Goal: Task Accomplishment & Management: Manage account settings

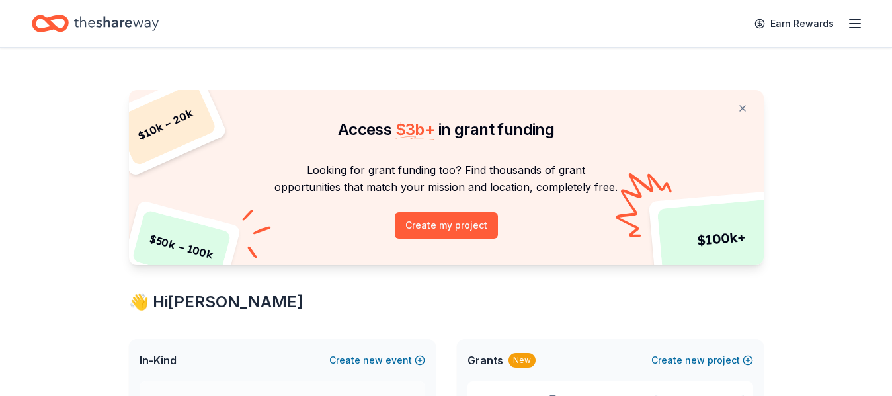
click at [851, 22] on icon "button" at bounding box center [855, 24] width 16 height 16
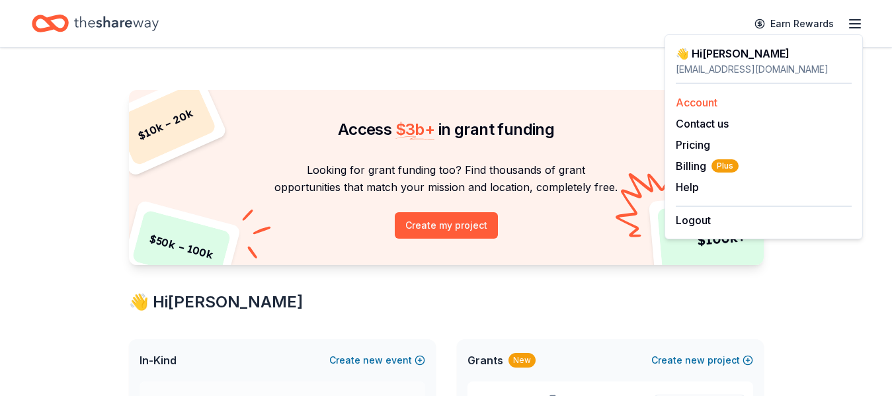
click at [697, 103] on link "Account" at bounding box center [696, 102] width 42 height 13
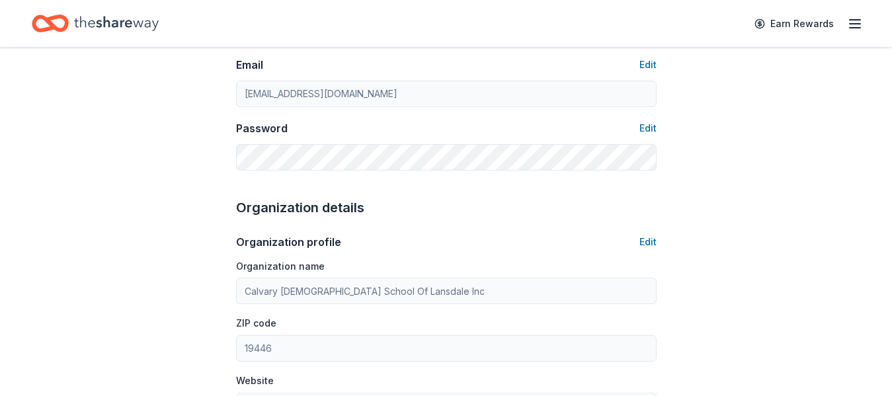
scroll to position [274, 0]
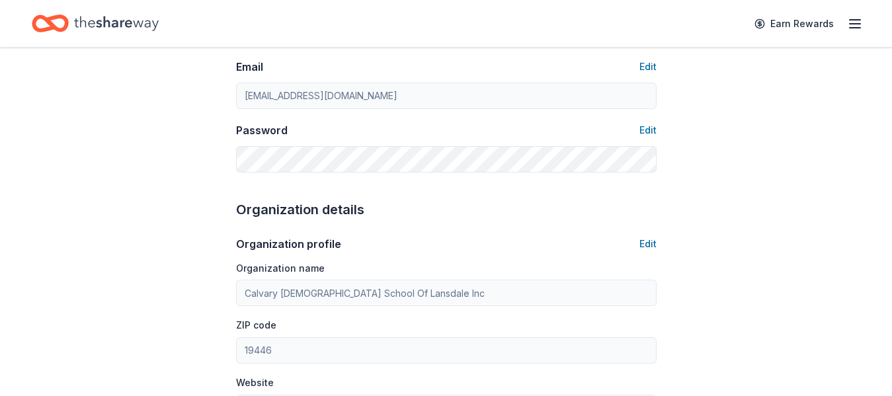
click at [886, 130] on div "Account About me Profile Edit First name [PERSON_NAME] Last name [PERSON_NAME] …" at bounding box center [446, 363] width 892 height 1181
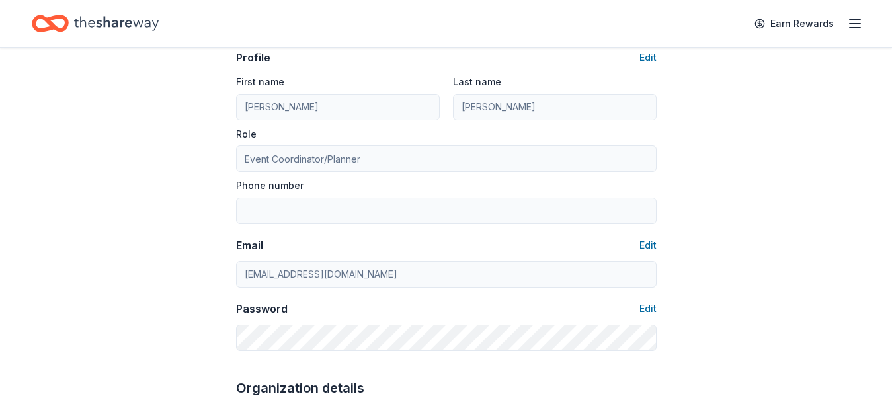
scroll to position [0, 0]
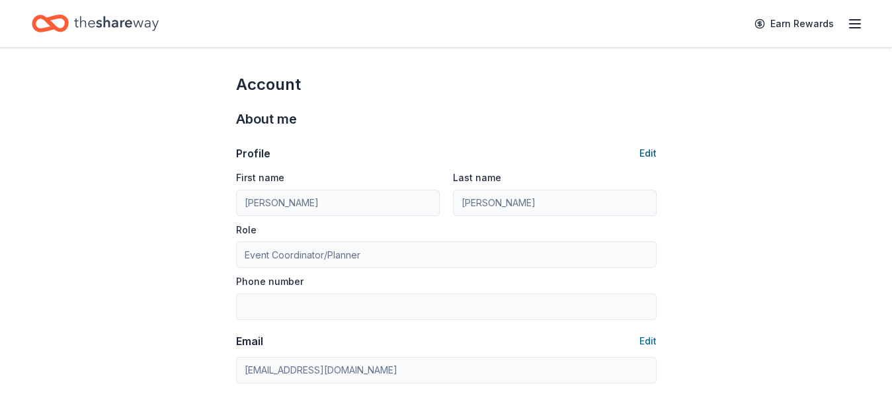
click at [649, 151] on button "Edit" at bounding box center [647, 153] width 17 height 16
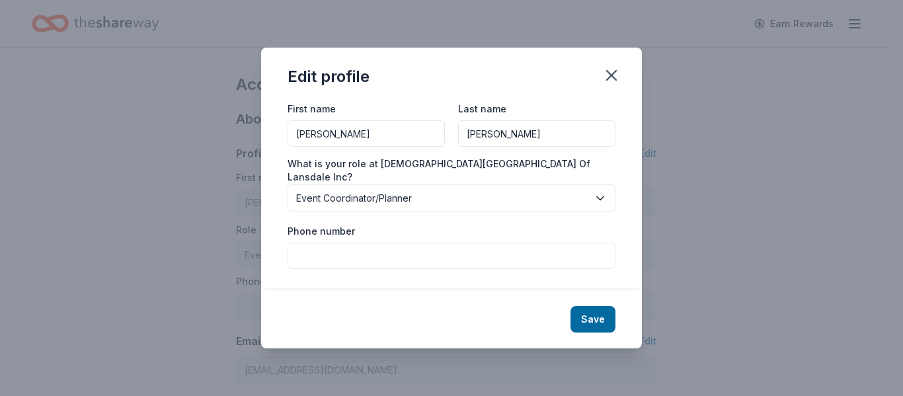
drag, startPoint x: 356, startPoint y: 132, endPoint x: 272, endPoint y: 147, distance: 85.3
click at [272, 147] on div "First name [PERSON_NAME] Last name [PERSON_NAME] What is your role at [DEMOGRAP…" at bounding box center [451, 195] width 381 height 190
type input "[PERSON_NAME]"
type input "May"
click at [586, 311] on button "Save" at bounding box center [592, 319] width 45 height 26
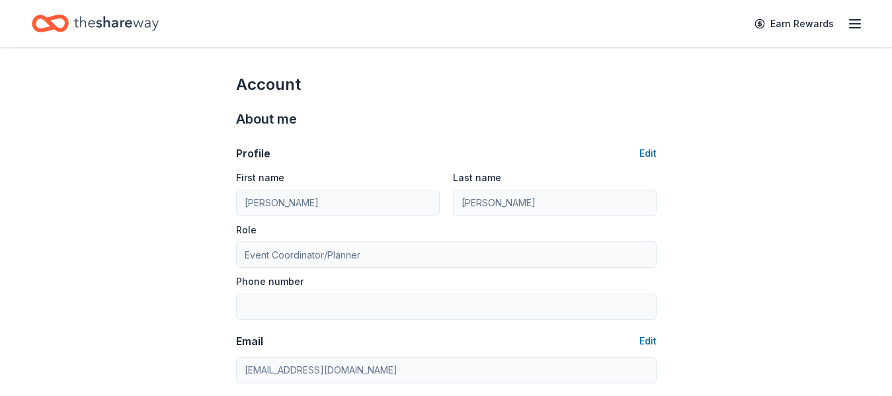
type input "[PERSON_NAME]"
type input "May"
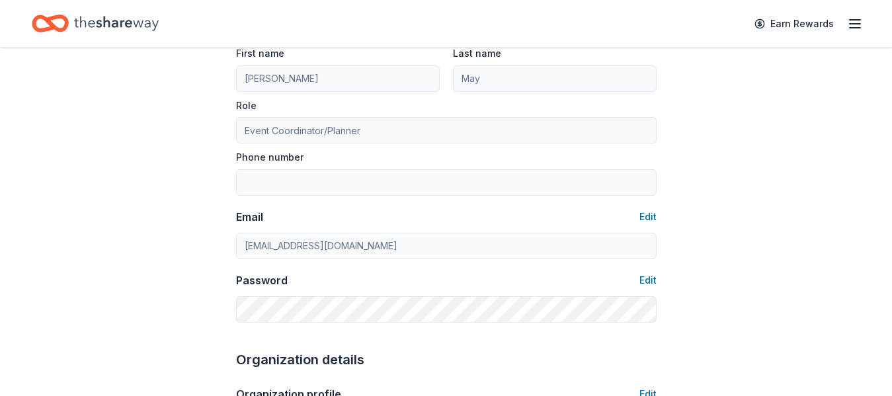
scroll to position [126, 0]
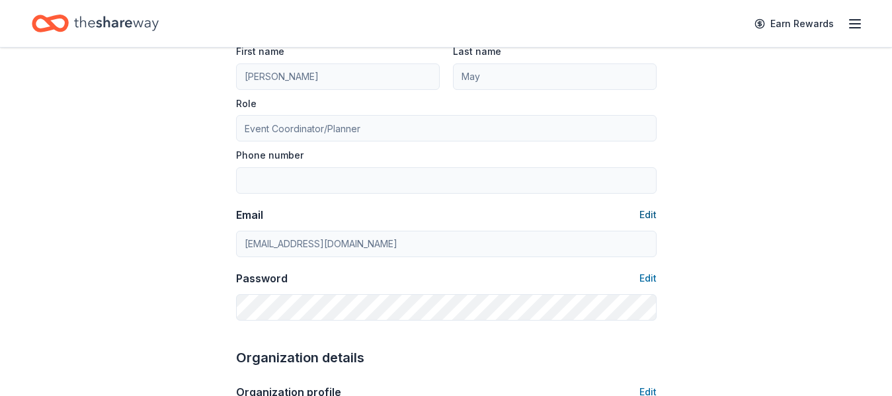
click at [648, 213] on button "Edit" at bounding box center [647, 215] width 17 height 16
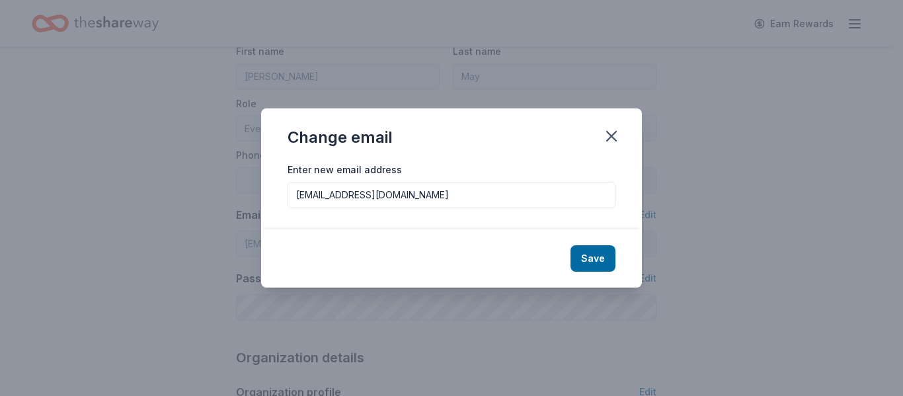
drag, startPoint x: 467, startPoint y: 200, endPoint x: 278, endPoint y: 210, distance: 189.3
click at [278, 210] on div "Enter new email address [EMAIL_ADDRESS][DOMAIN_NAME]" at bounding box center [451, 195] width 381 height 68
type input "[EMAIL_ADDRESS][DOMAIN_NAME]"
click at [595, 252] on button "Save" at bounding box center [592, 258] width 45 height 26
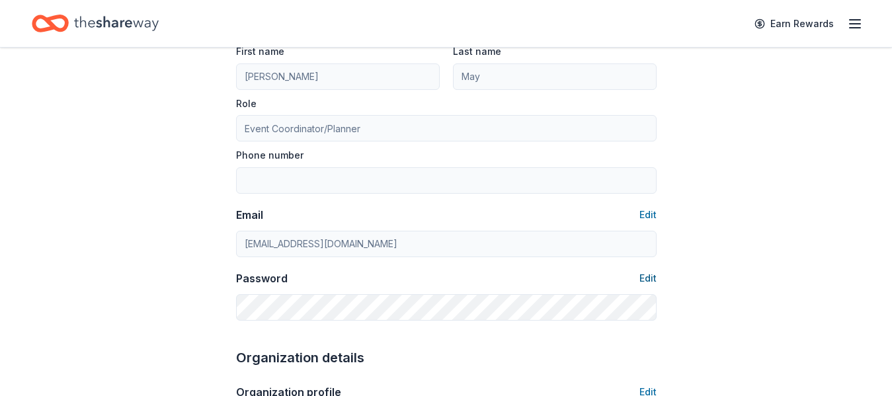
click at [642, 279] on button "Edit" at bounding box center [647, 278] width 17 height 16
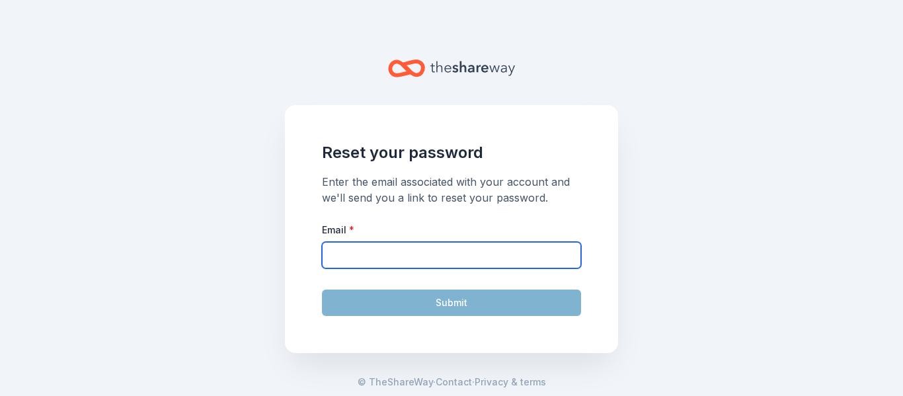
type input "[EMAIL_ADDRESS][DOMAIN_NAME]"
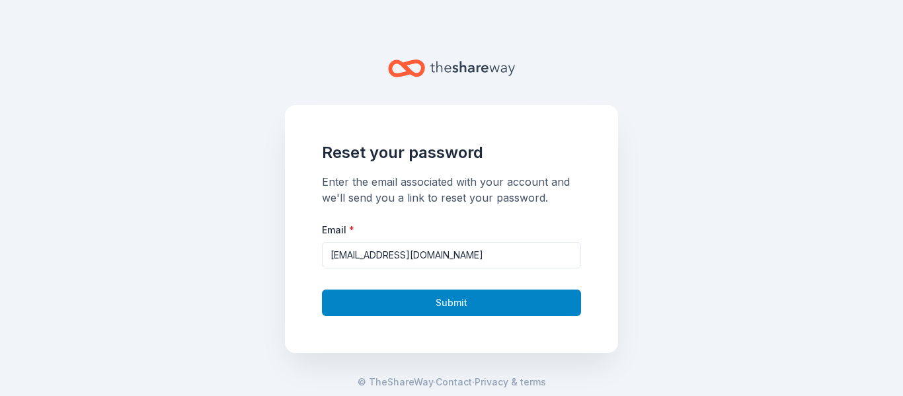
click at [471, 304] on button "Submit" at bounding box center [451, 302] width 259 height 26
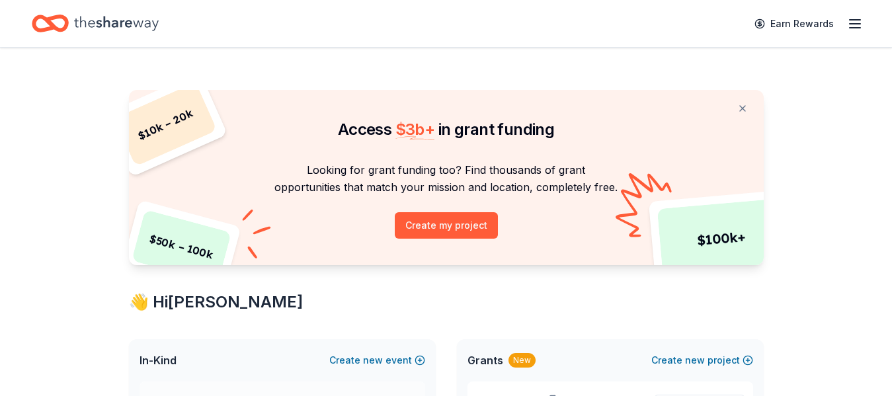
click at [857, 20] on line "button" at bounding box center [854, 20] width 11 height 0
